Goal: Complete application form

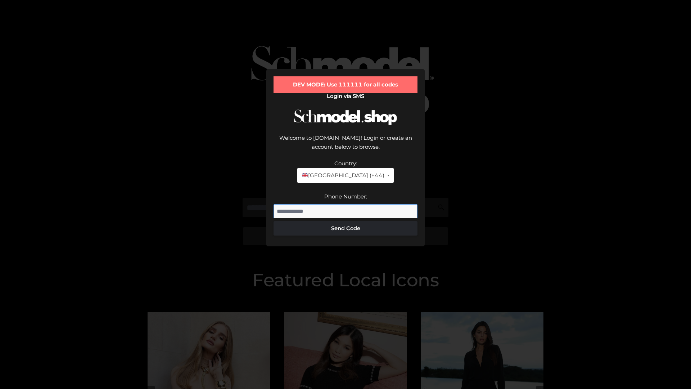
click at [346, 204] on input "Phone Number:" at bounding box center [346, 211] width 144 height 14
type input "**********"
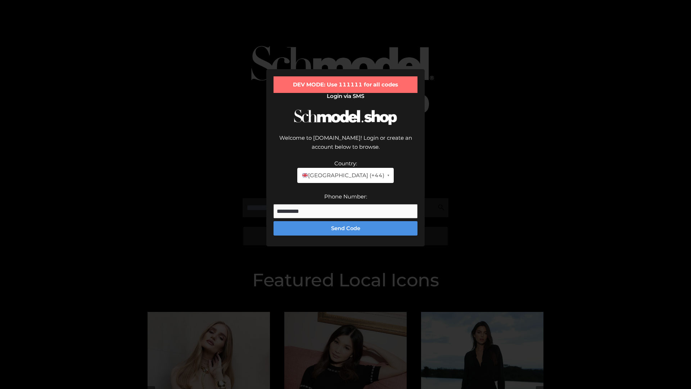
click at [346, 221] on button "Send Code" at bounding box center [346, 228] width 144 height 14
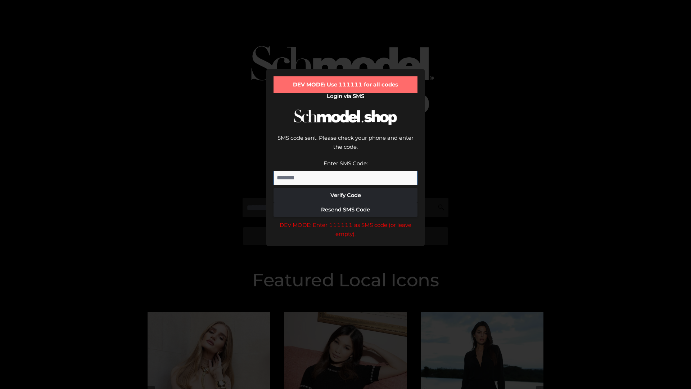
click at [346, 171] on input "Enter SMS Code:" at bounding box center [346, 178] width 144 height 14
type input "******"
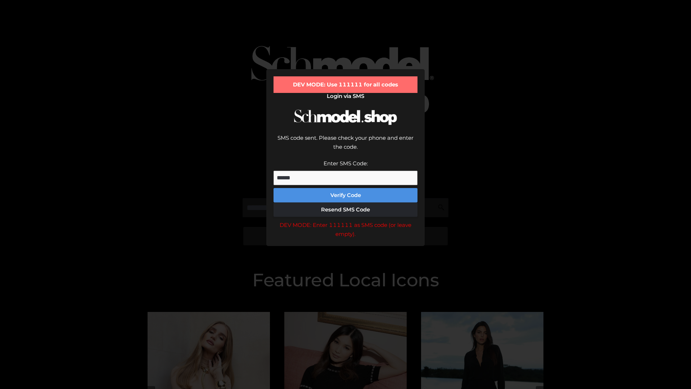
click at [346, 188] on button "Verify Code" at bounding box center [346, 195] width 144 height 14
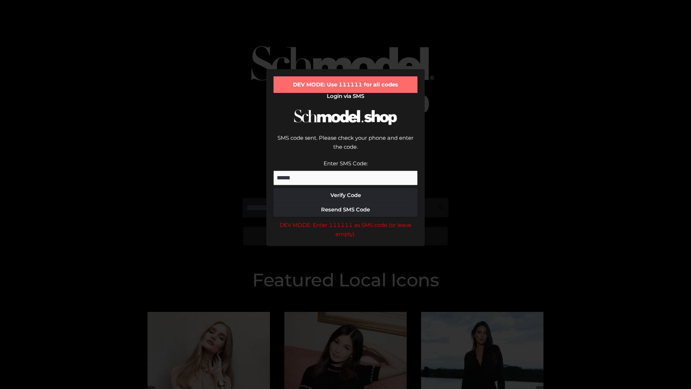
click at [346, 220] on div "DEV MODE: Enter 111111 as SMS code (or leave empty)." at bounding box center [346, 229] width 144 height 18
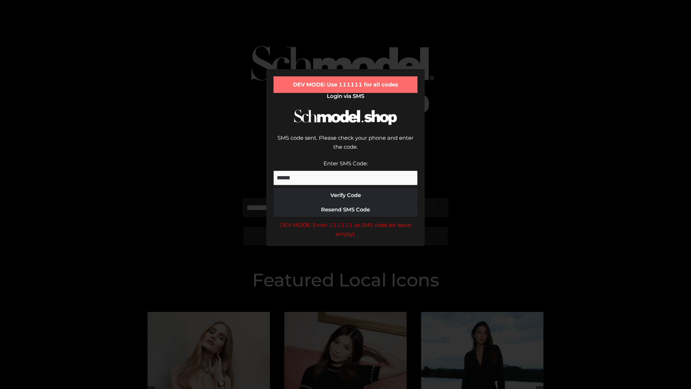
click at [346, 220] on div "DEV MODE: Enter 111111 as SMS code (or leave empty)." at bounding box center [346, 229] width 144 height 18
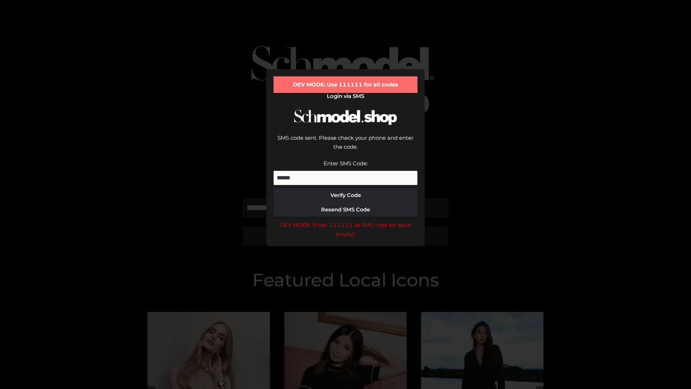
click at [346, 220] on div "DEV MODE: Enter 111111 as SMS code (or leave empty)." at bounding box center [346, 229] width 144 height 18
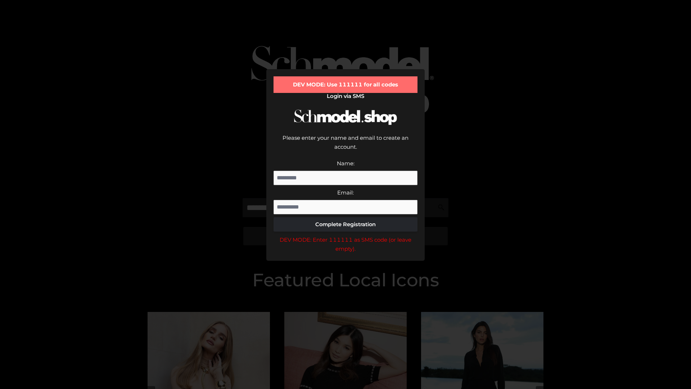
click at [346, 235] on div "DEV MODE: Enter 111111 as SMS code (or leave empty)." at bounding box center [346, 244] width 144 height 18
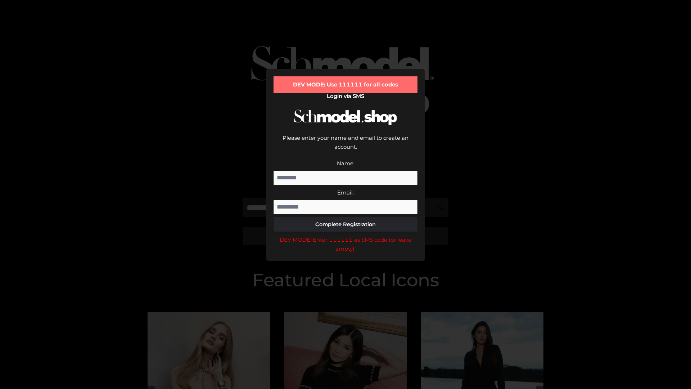
click at [346, 235] on div "DEV MODE: Enter 111111 as SMS code (or leave empty)." at bounding box center [346, 244] width 144 height 18
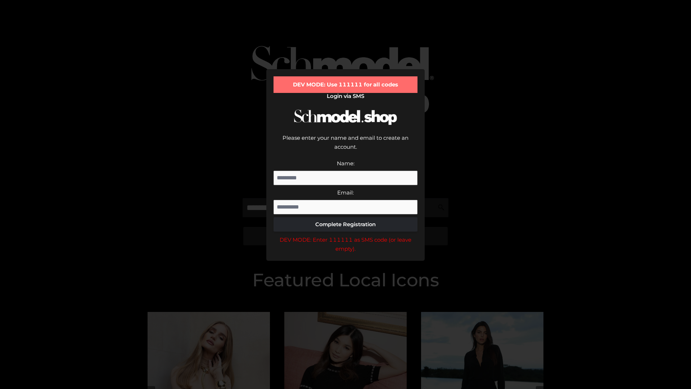
click at [346, 235] on div "DEV MODE: Enter 111111 as SMS code (or leave empty)." at bounding box center [346, 244] width 144 height 18
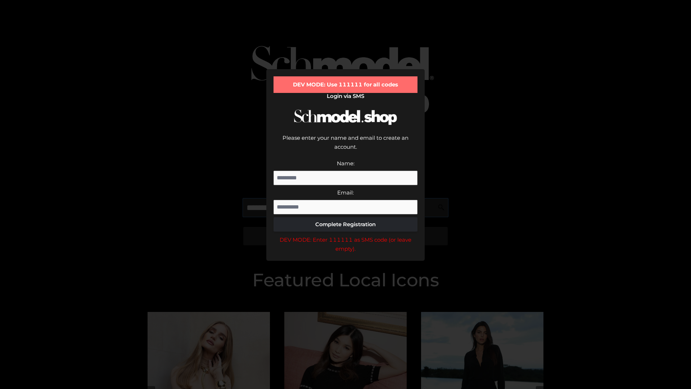
scroll to position [0, 26]
click at [346, 235] on div "DEV MODE: Enter 111111 as SMS code (or leave empty)." at bounding box center [346, 244] width 144 height 18
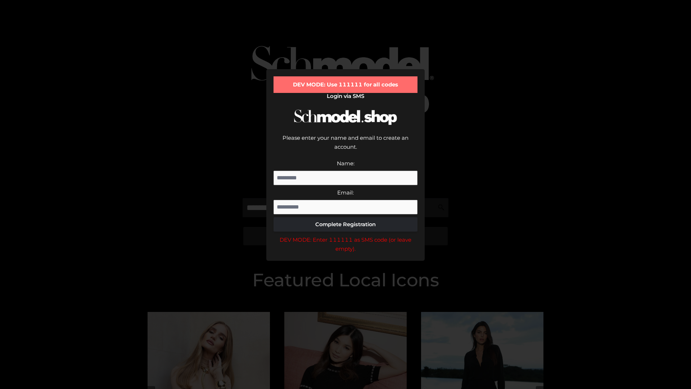
click at [346, 235] on div "DEV MODE: Enter 111111 as SMS code (or leave empty)." at bounding box center [346, 244] width 144 height 18
type input "**********"
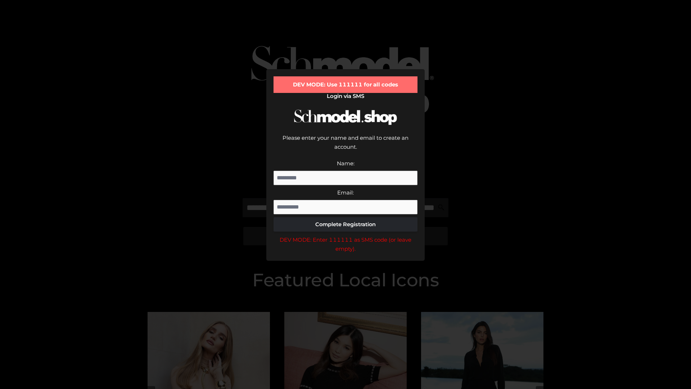
click at [346, 235] on div "DEV MODE: Enter 111111 as SMS code (or leave empty)." at bounding box center [346, 244] width 144 height 18
